Goal: Task Accomplishment & Management: Use online tool/utility

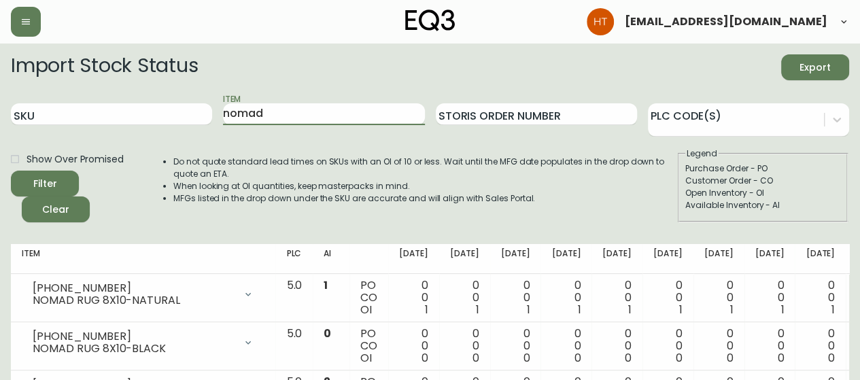
click at [261, 111] on input "nomad" at bounding box center [323, 114] width 201 height 22
click at [11, 171] on button "Filter" at bounding box center [45, 184] width 68 height 26
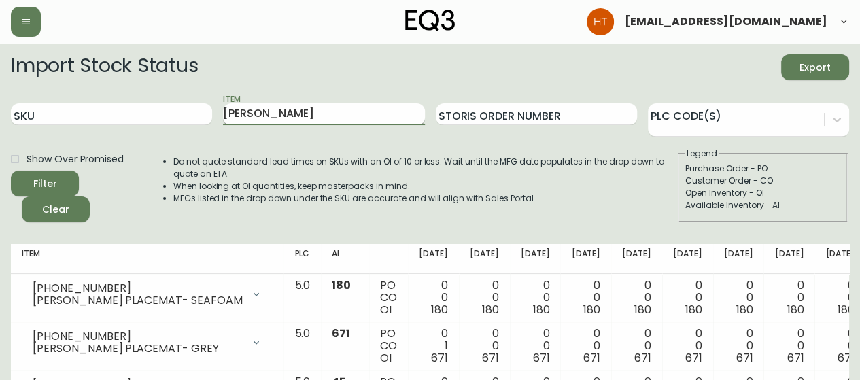
click at [317, 111] on input "[PERSON_NAME]" at bounding box center [323, 114] width 201 height 22
click at [11, 171] on button "Filter" at bounding box center [45, 184] width 68 height 26
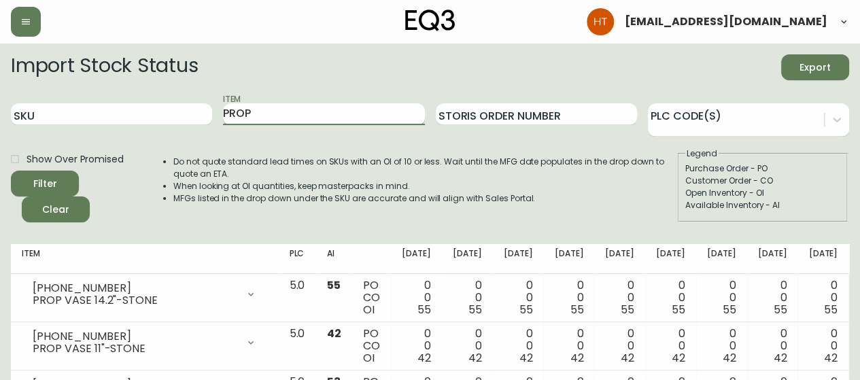
click at [253, 115] on input "PROP" at bounding box center [323, 114] width 201 height 22
click at [11, 171] on button "Filter" at bounding box center [45, 184] width 68 height 26
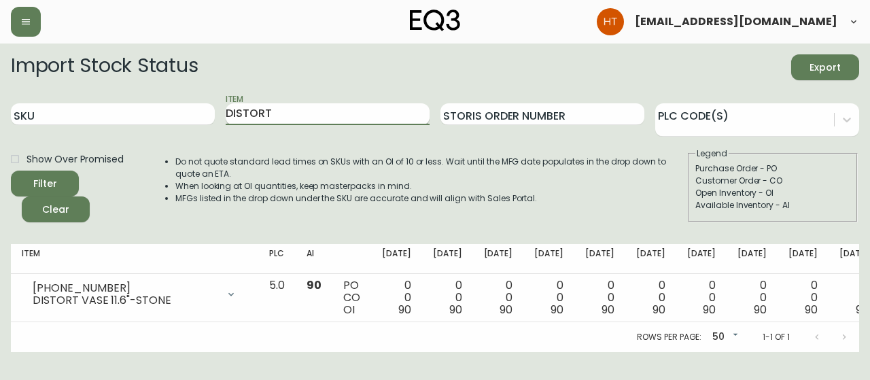
click at [253, 108] on input "DISTORT" at bounding box center [328, 114] width 204 height 22
click at [11, 171] on button "Filter" at bounding box center [45, 184] width 68 height 26
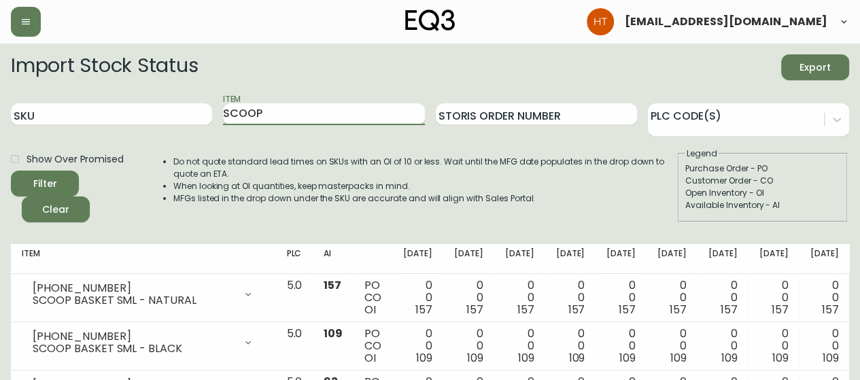
click at [304, 111] on input "SCOOP" at bounding box center [323, 114] width 201 height 22
click at [11, 171] on button "Filter" at bounding box center [45, 184] width 68 height 26
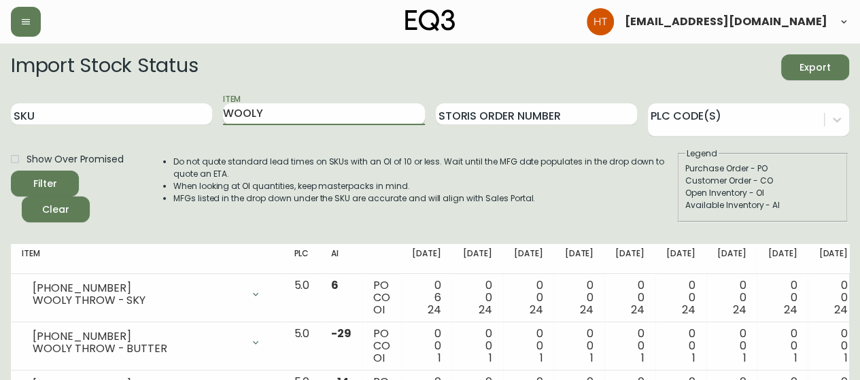
click at [298, 118] on input "WOOLY" at bounding box center [323, 114] width 201 height 22
type input "VERO"
click at [11, 171] on button "Filter" at bounding box center [45, 184] width 68 height 26
